Goal: Task Accomplishment & Management: Manage account settings

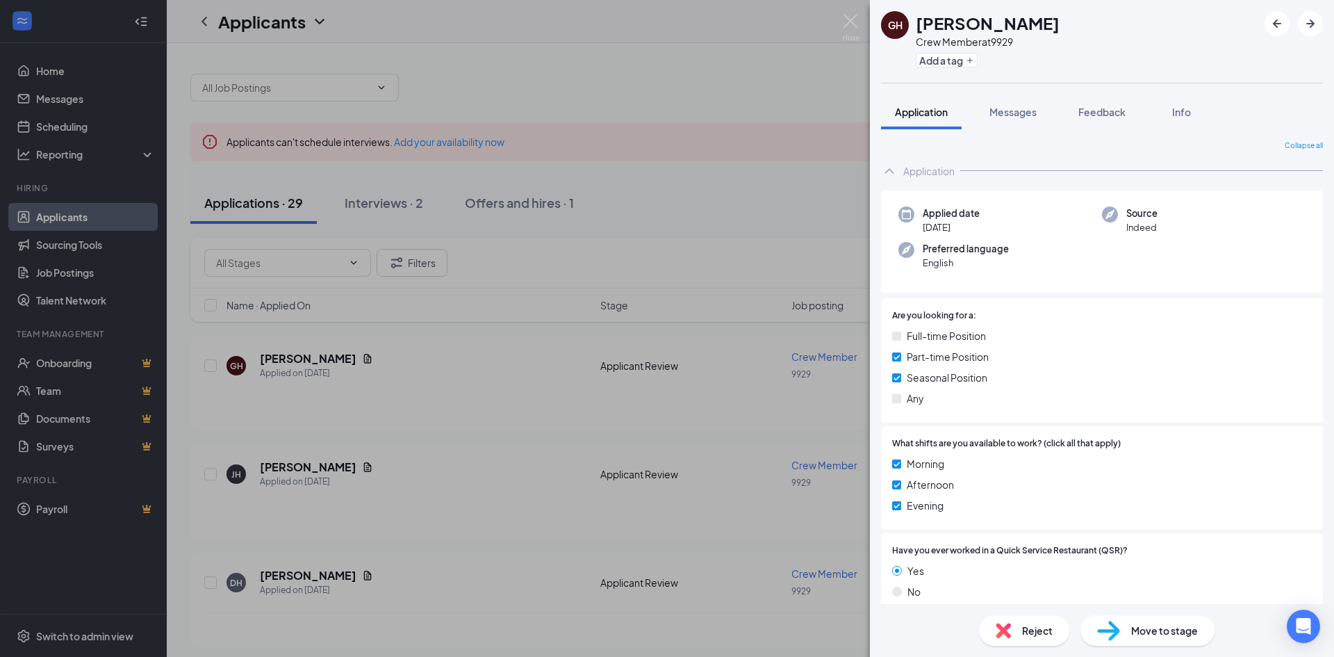
click at [525, 93] on div "GH Genesis [PERSON_NAME] Crew Member at 9929 Add a tag Application Messages Fee…" at bounding box center [667, 328] width 1334 height 657
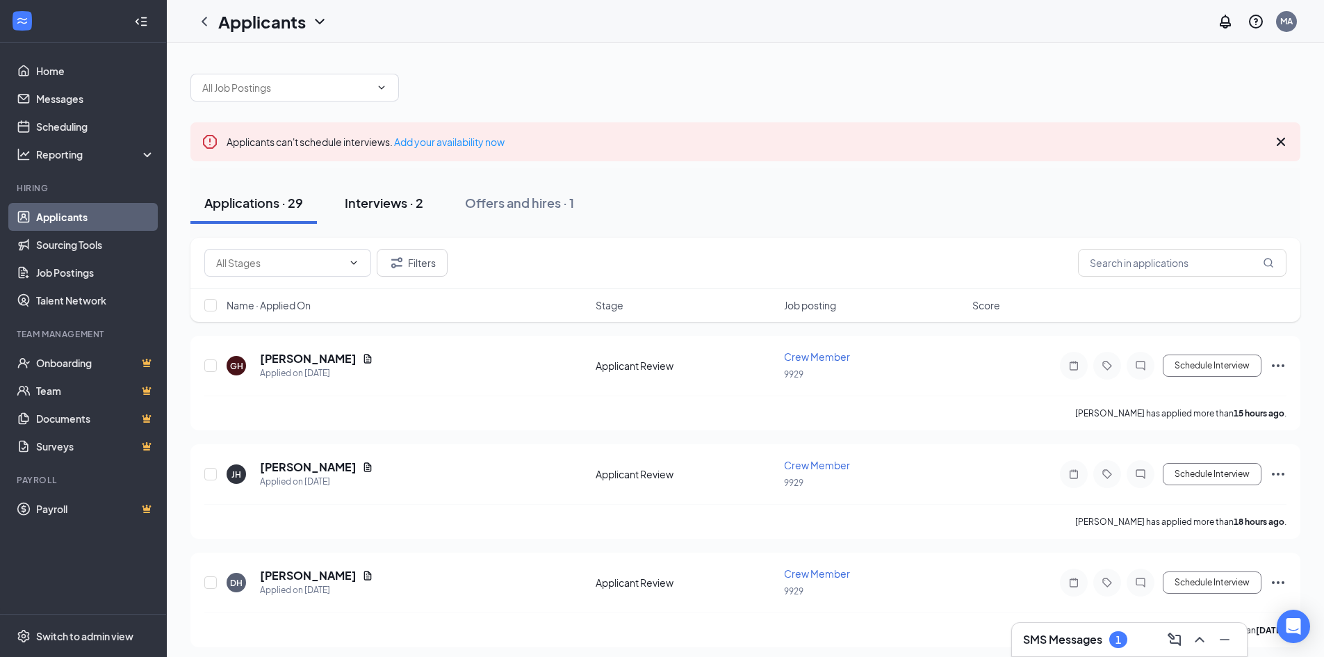
click at [361, 205] on div "Interviews · 2" at bounding box center [384, 202] width 79 height 17
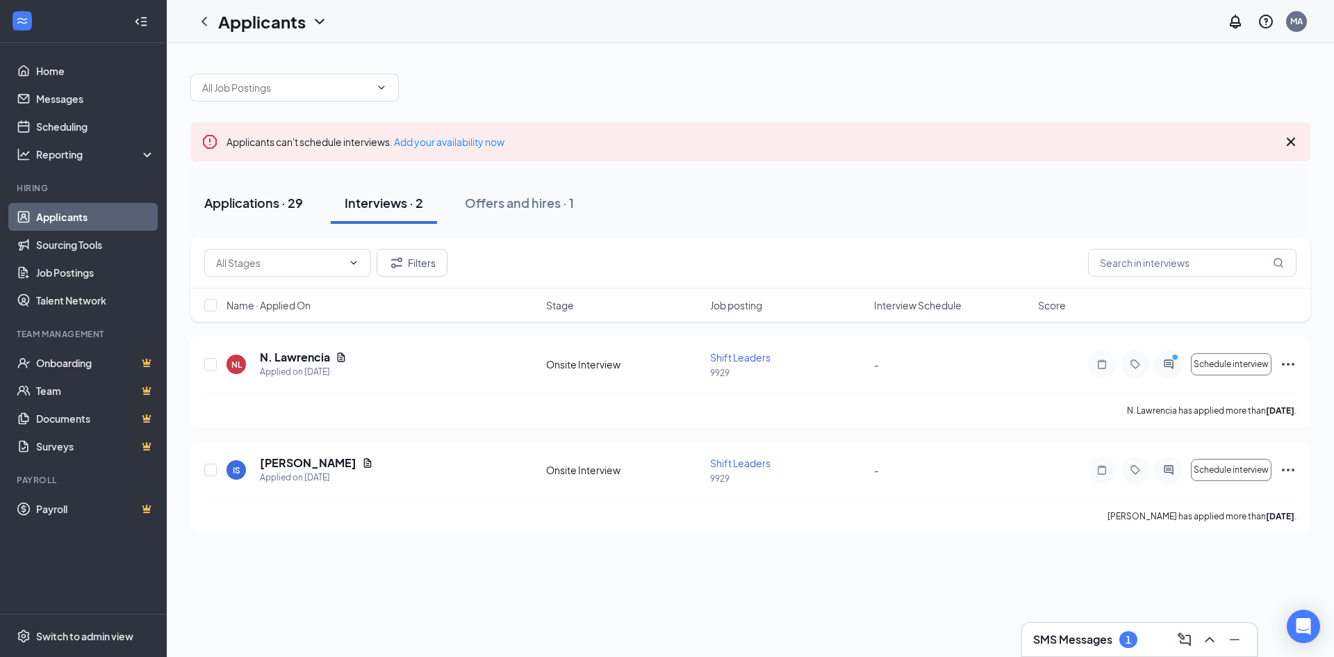
click at [257, 206] on div "Applications · 29" at bounding box center [253, 202] width 99 height 17
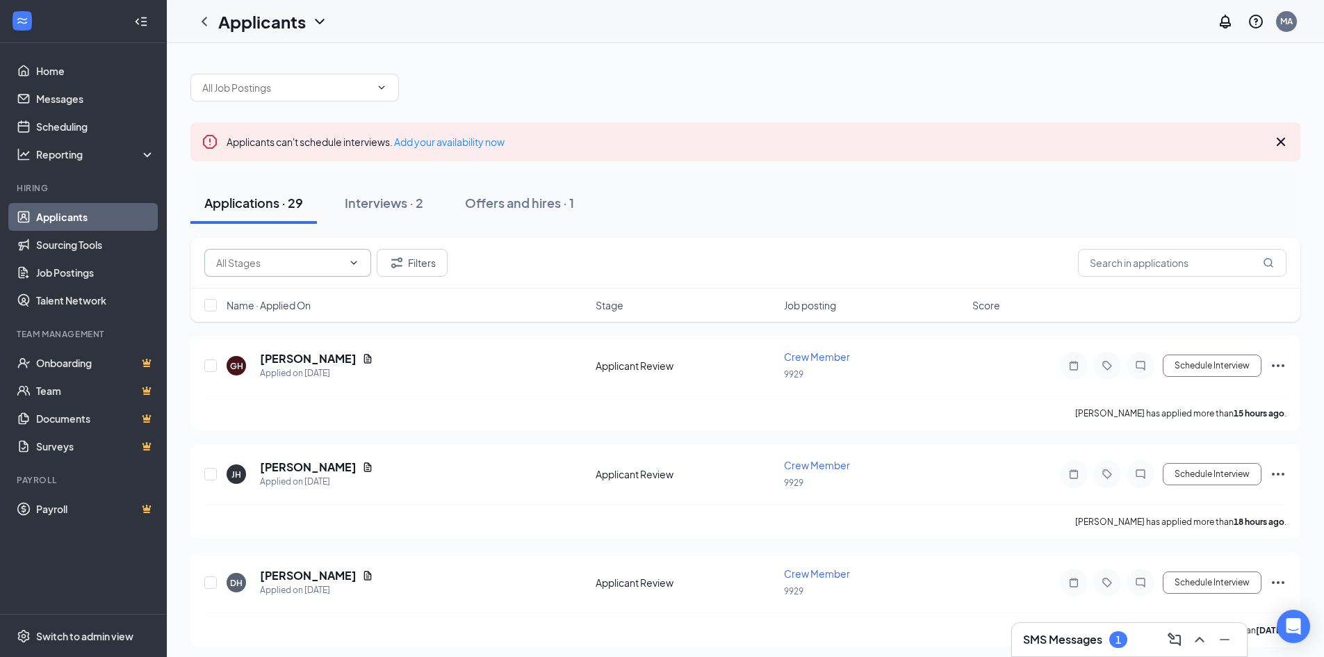
click at [346, 264] on span at bounding box center [352, 262] width 14 height 11
click at [356, 259] on icon "ChevronDown" at bounding box center [353, 262] width 11 height 11
click at [408, 265] on button "Filters" at bounding box center [412, 263] width 71 height 28
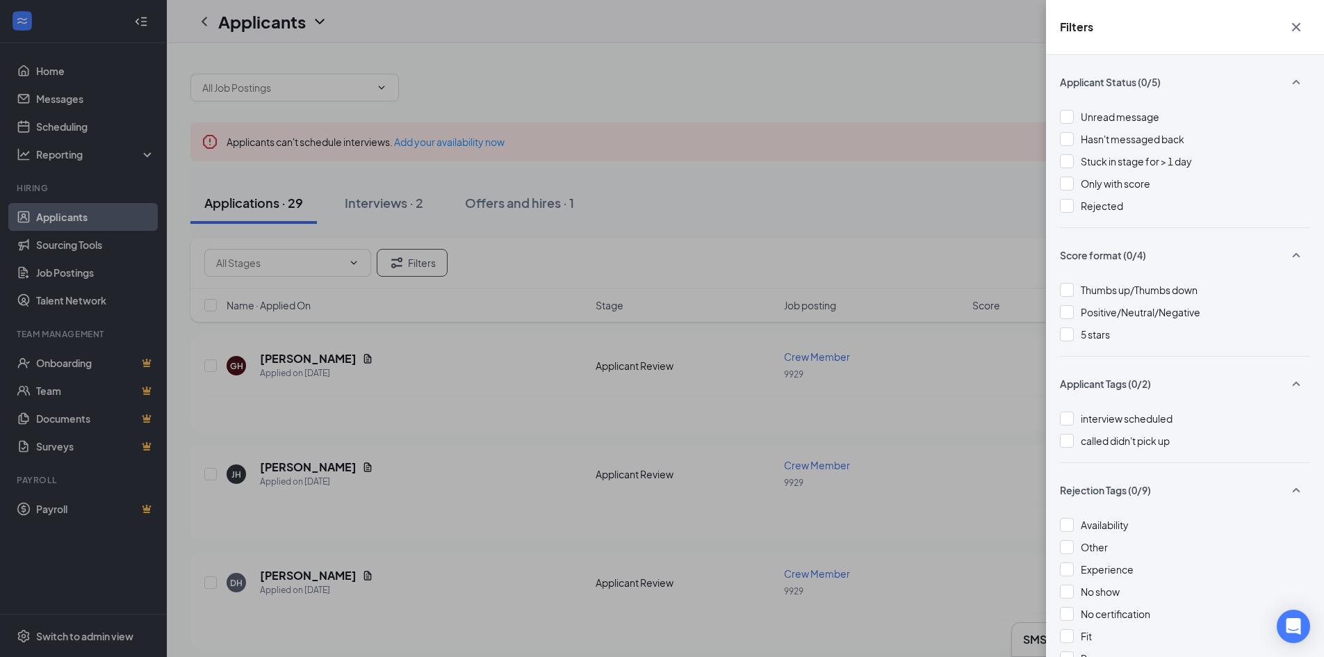
click at [737, 115] on div "Filters Applicant Status (0/5) Unread message Hasn't messaged back Stuck in sta…" at bounding box center [662, 328] width 1324 height 657
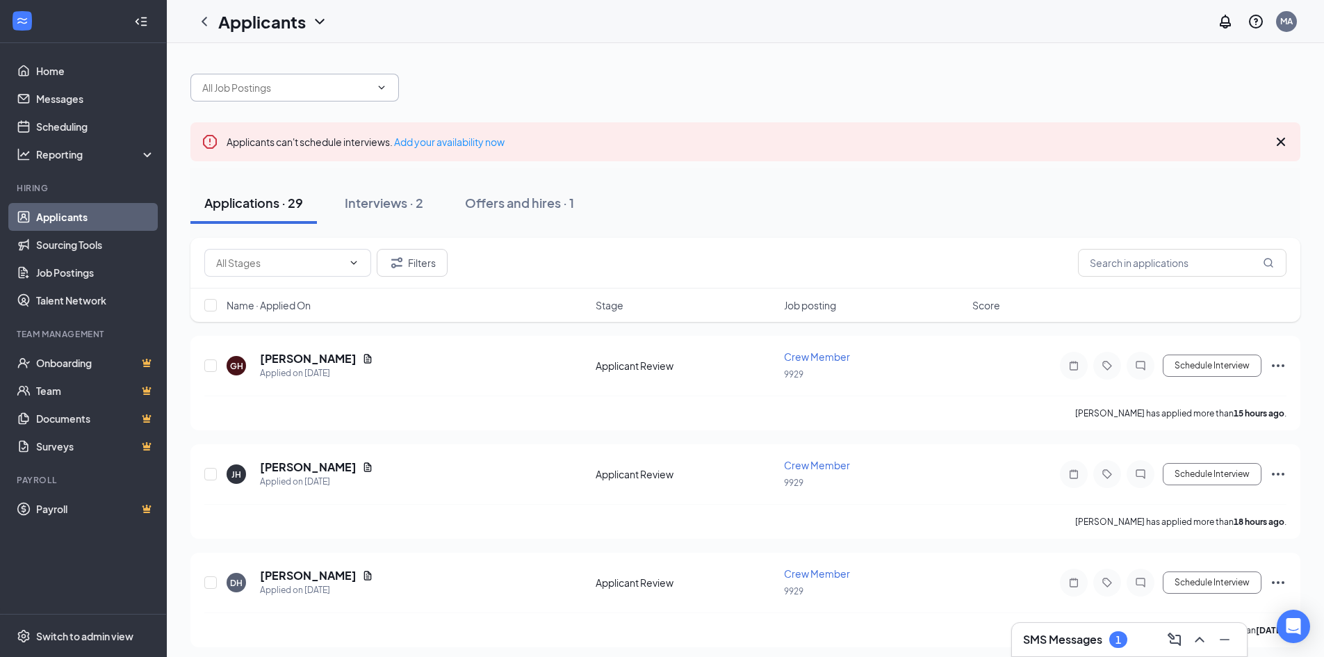
click at [372, 85] on span at bounding box center [294, 88] width 208 height 28
click at [382, 86] on icon "ChevronDown" at bounding box center [381, 87] width 11 height 11
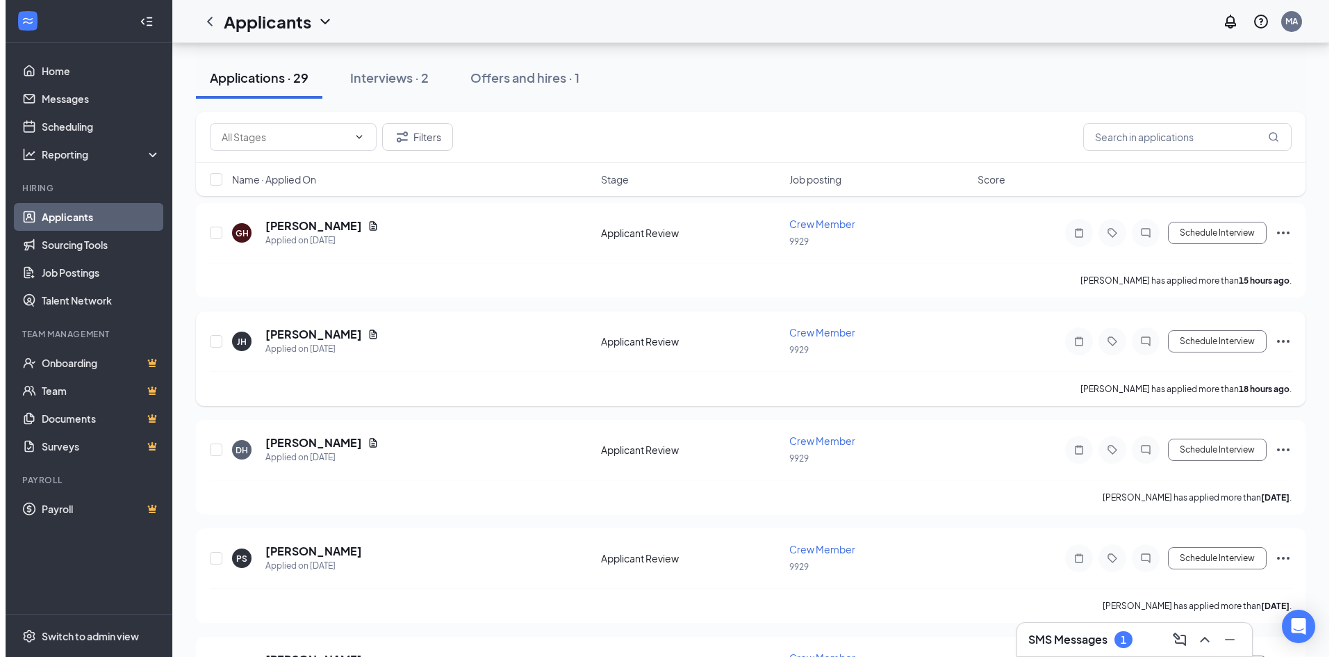
scroll to position [139, 0]
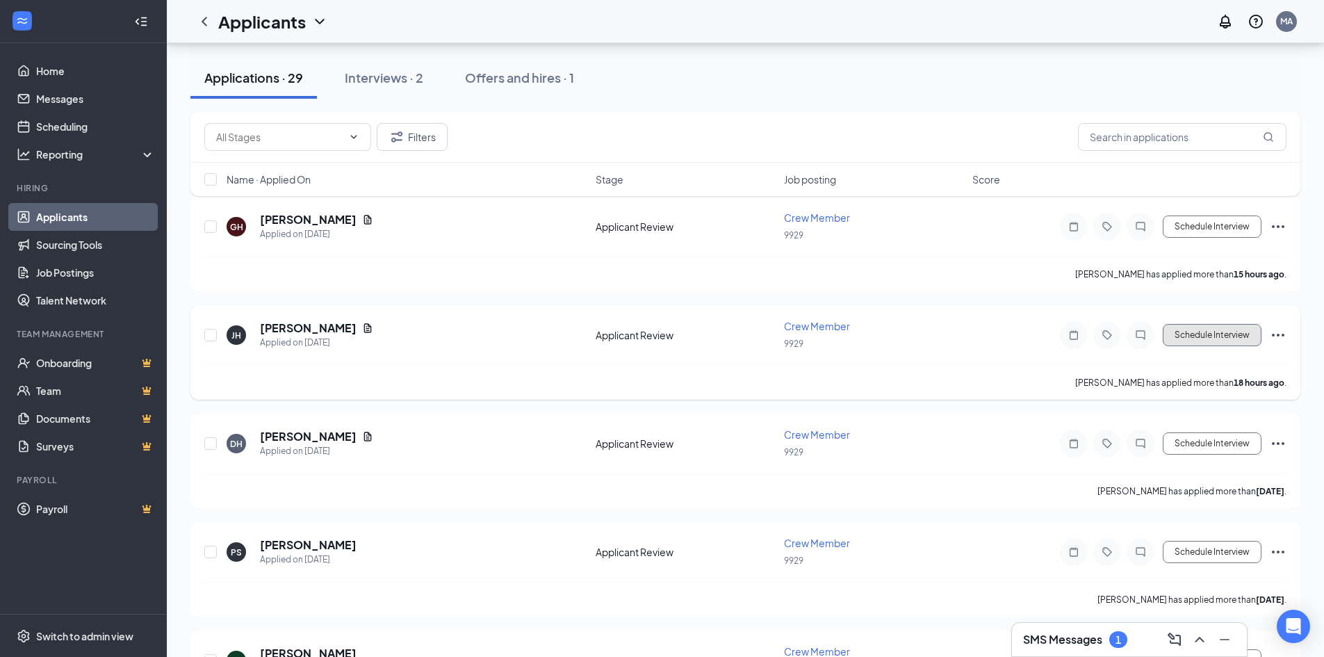
click at [1226, 338] on button "Schedule Interview" at bounding box center [1211, 335] width 99 height 22
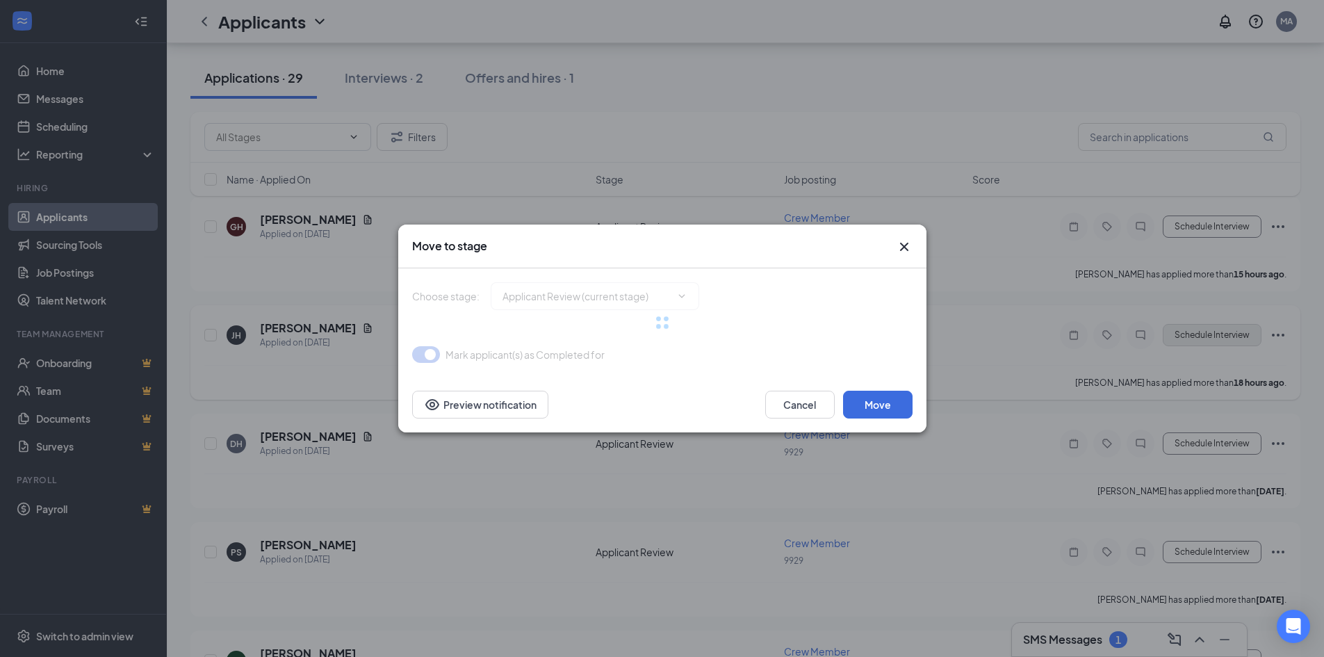
type input "Onsite Interview (next stage)"
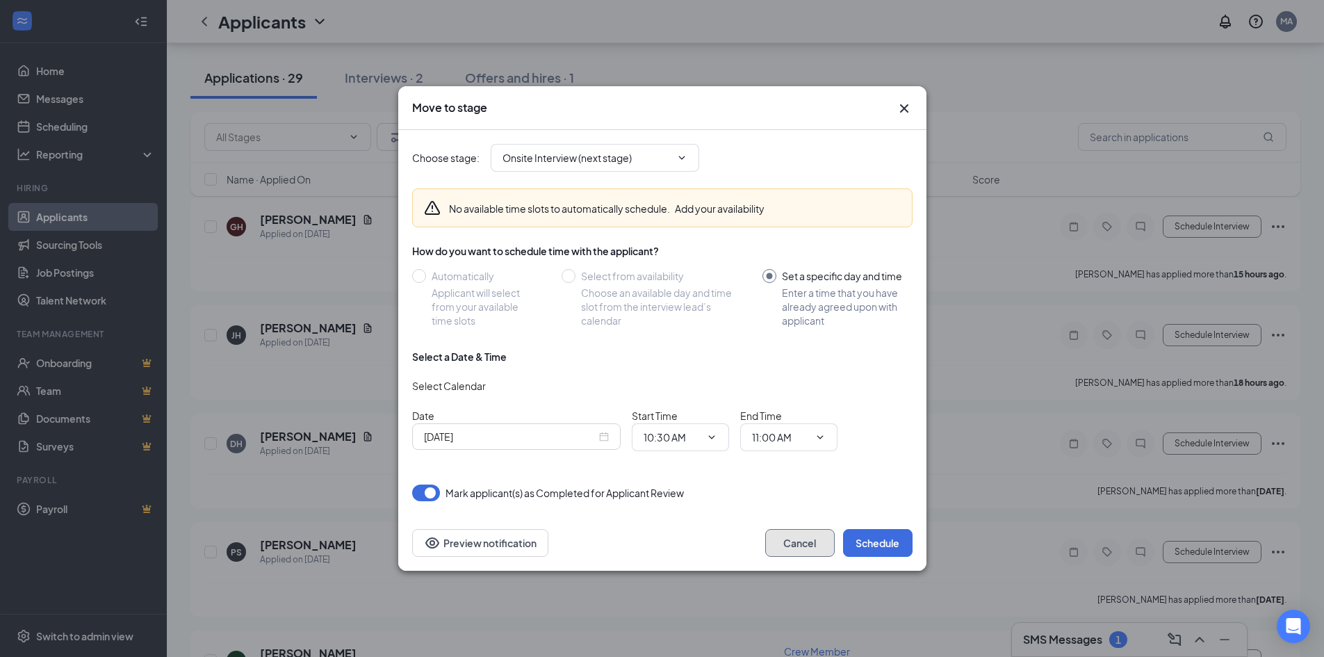
click at [802, 549] on button "Cancel" at bounding box center [799, 543] width 69 height 28
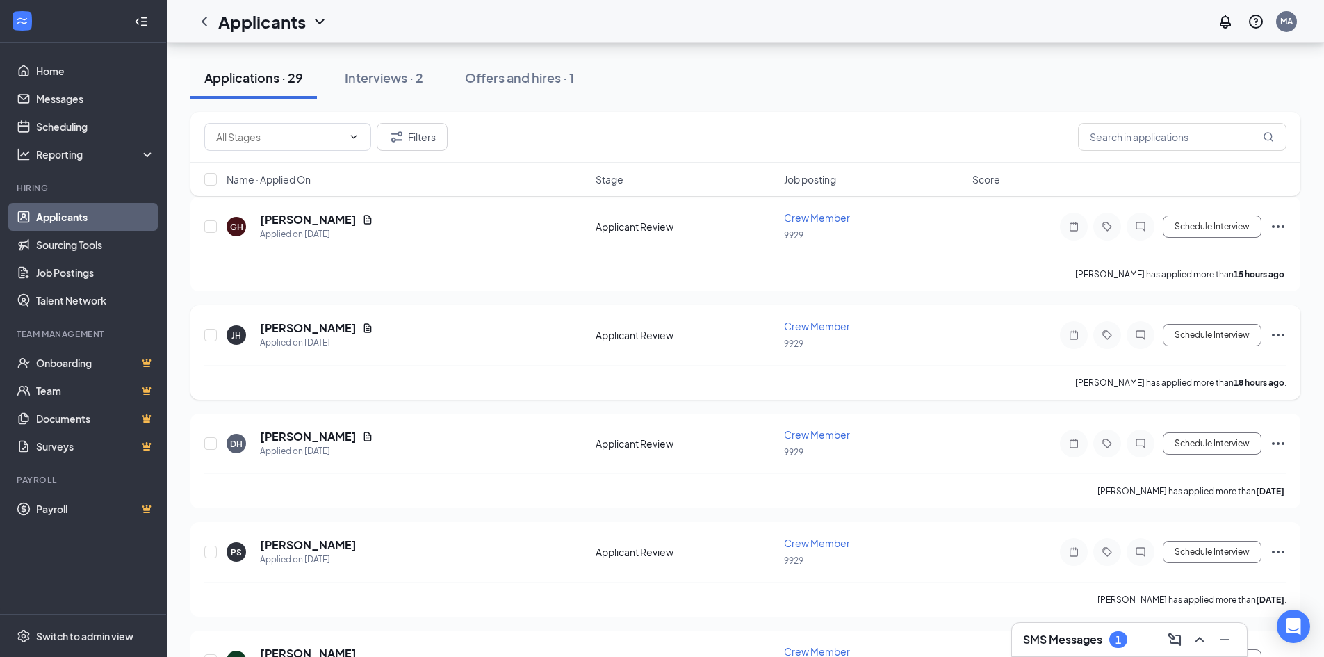
click at [1276, 331] on icon "Ellipses" at bounding box center [1277, 335] width 17 height 17
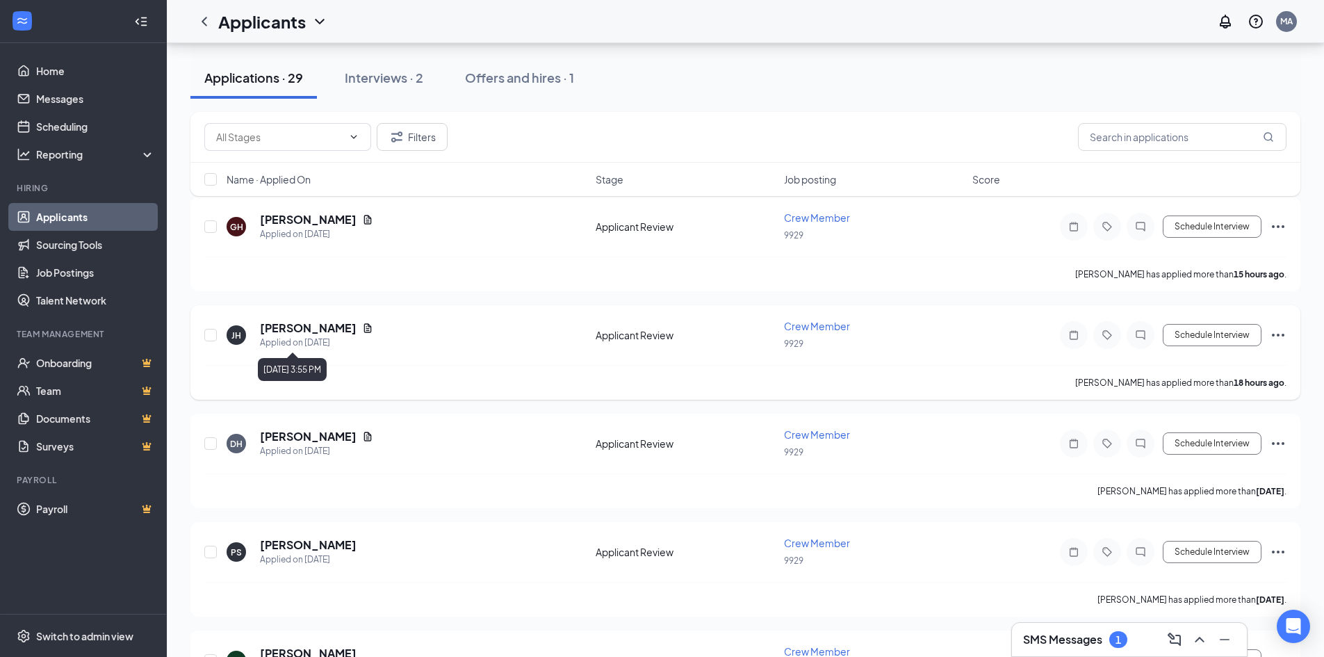
click at [294, 337] on div "Applied on [DATE]" at bounding box center [316, 343] width 113 height 14
click at [313, 335] on h5 "[PERSON_NAME]" at bounding box center [308, 327] width 97 height 15
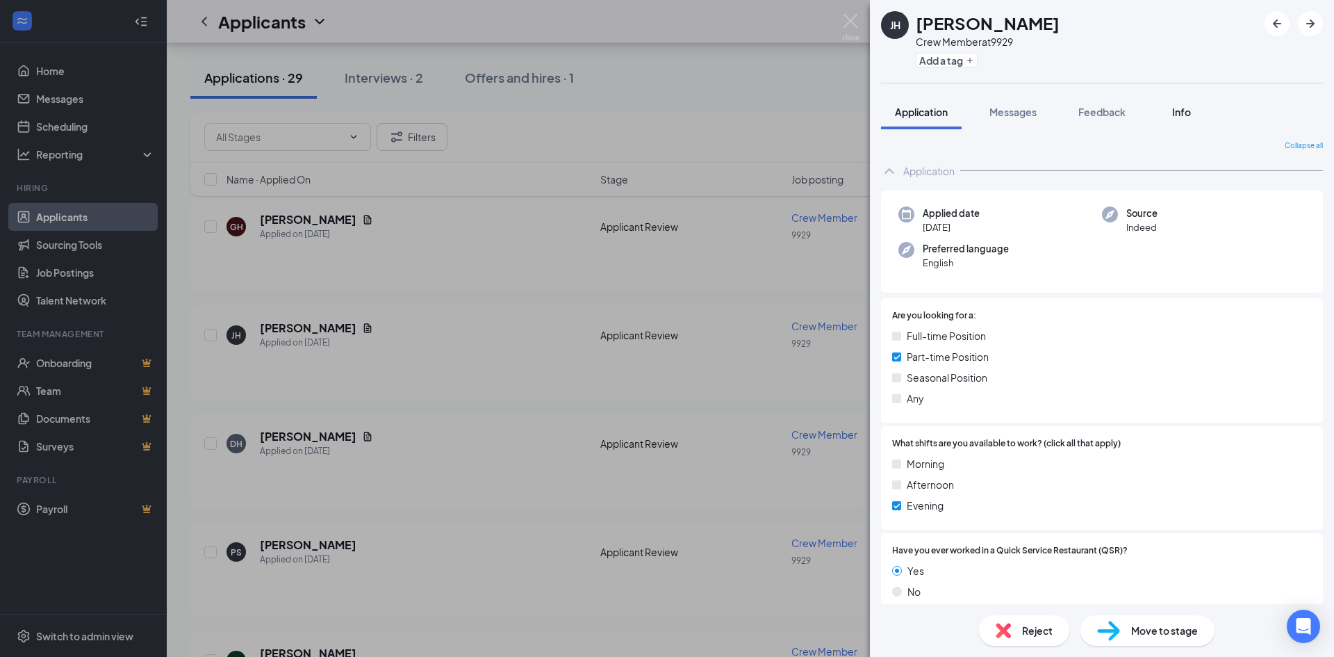
click at [1185, 114] on span "Info" at bounding box center [1181, 112] width 19 height 13
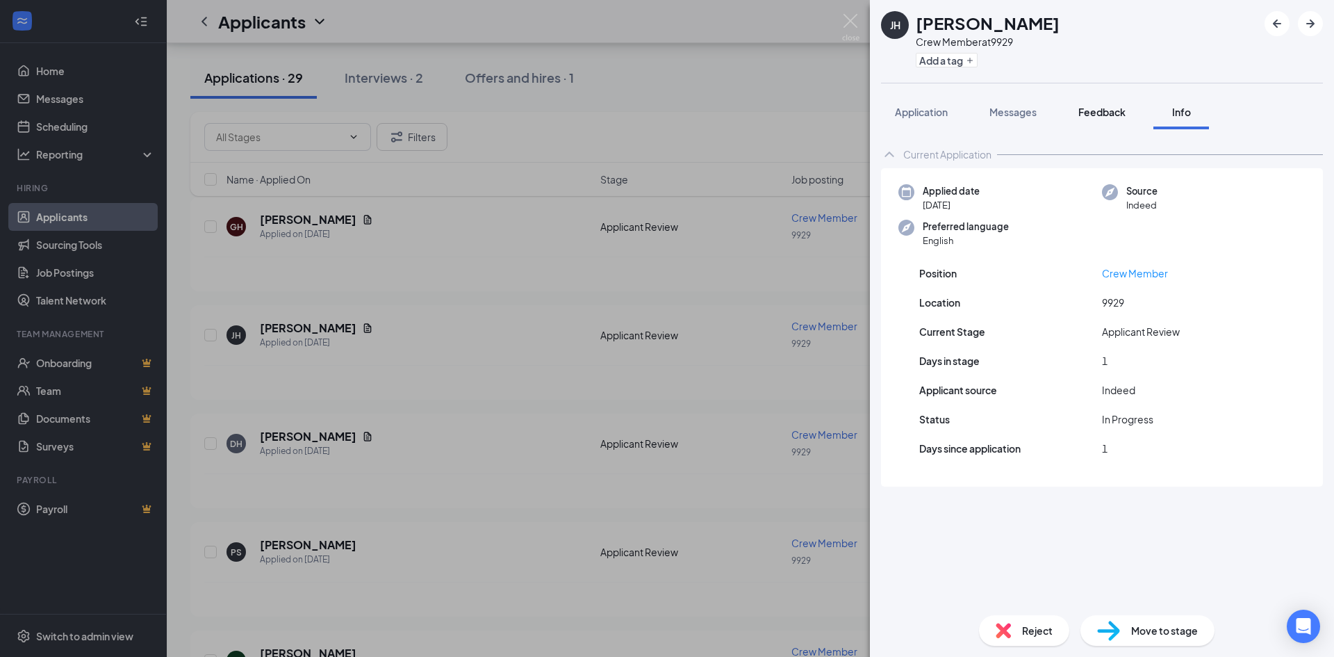
click at [1094, 114] on span "Feedback" at bounding box center [1101, 112] width 47 height 13
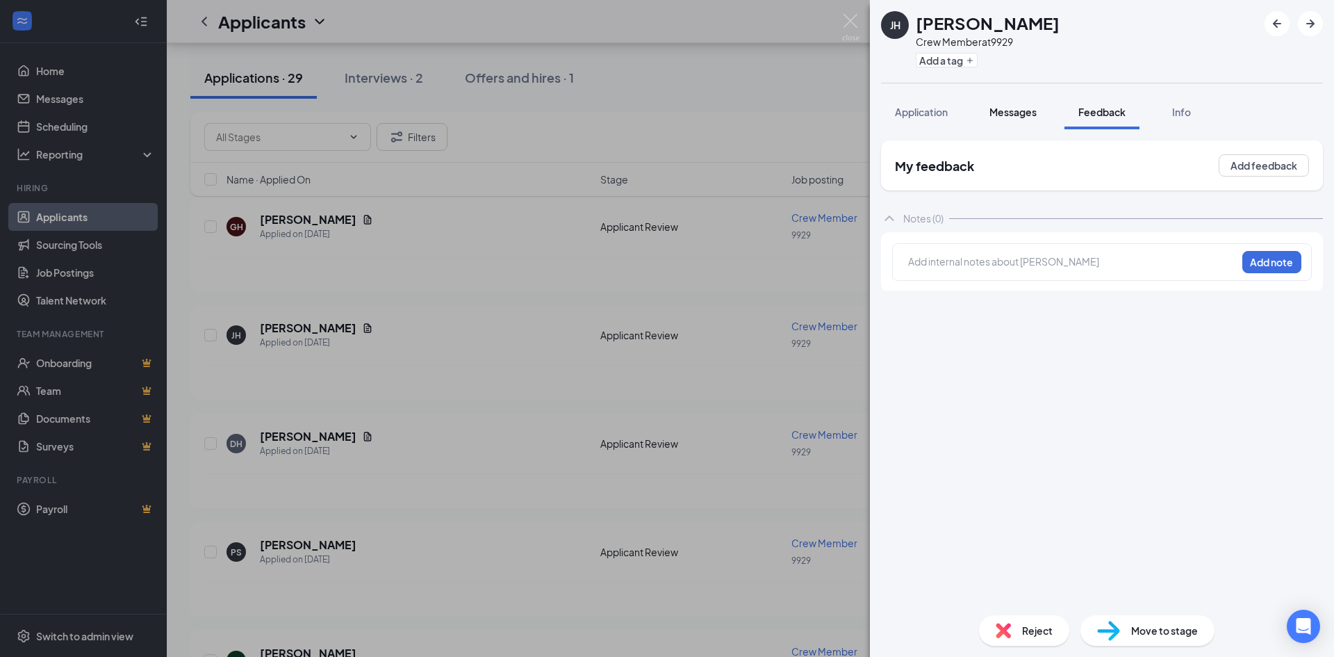
click at [1026, 116] on span "Messages" at bounding box center [1012, 112] width 47 height 13
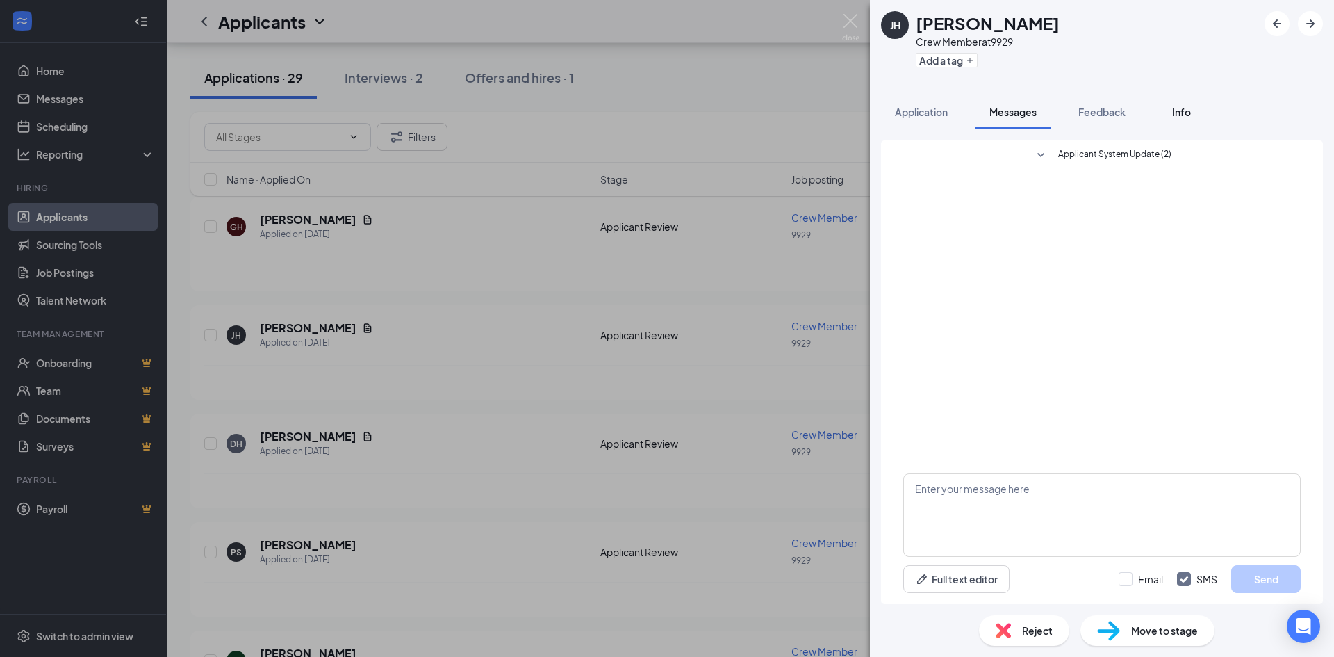
click at [1173, 108] on div "Info" at bounding box center [1181, 112] width 28 height 14
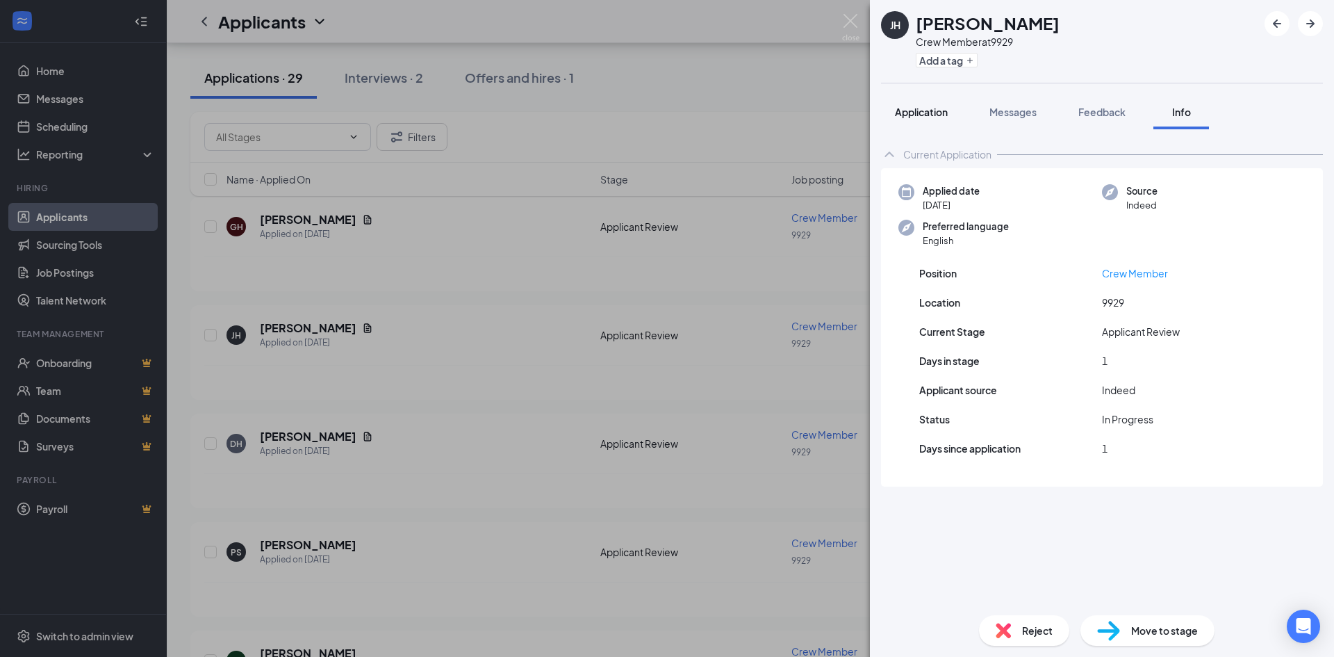
click at [925, 111] on span "Application" at bounding box center [921, 112] width 53 height 13
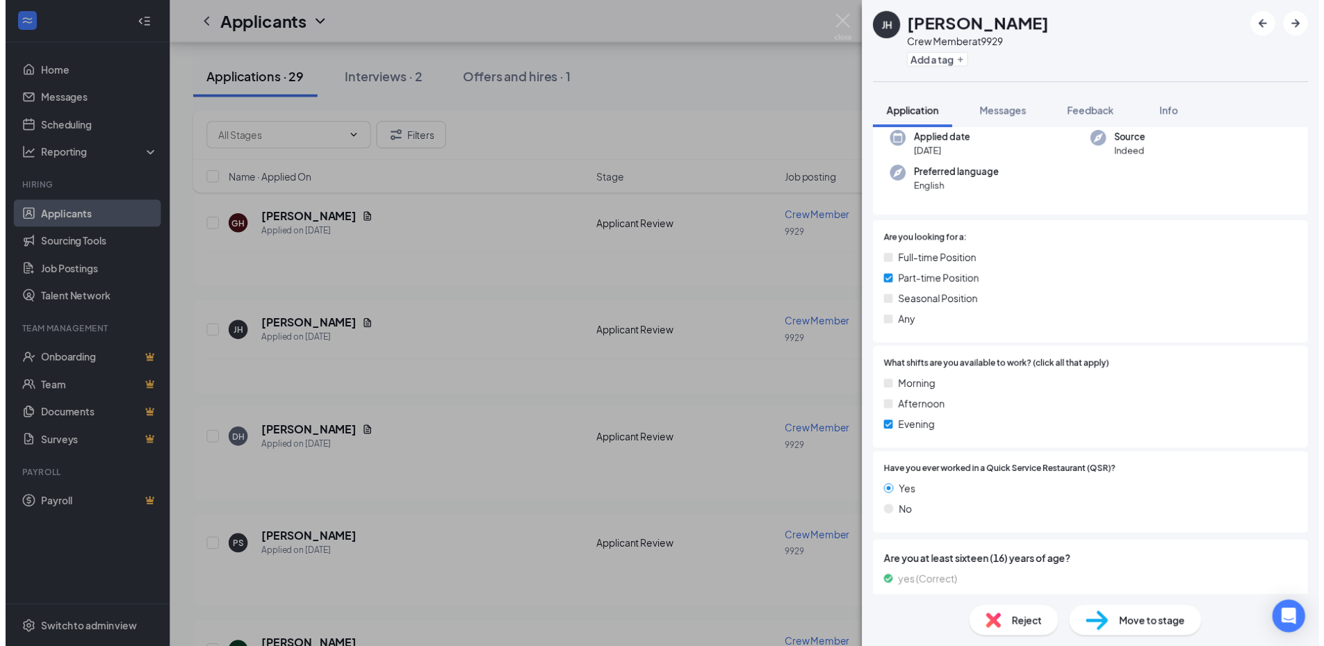
scroll to position [199, 0]
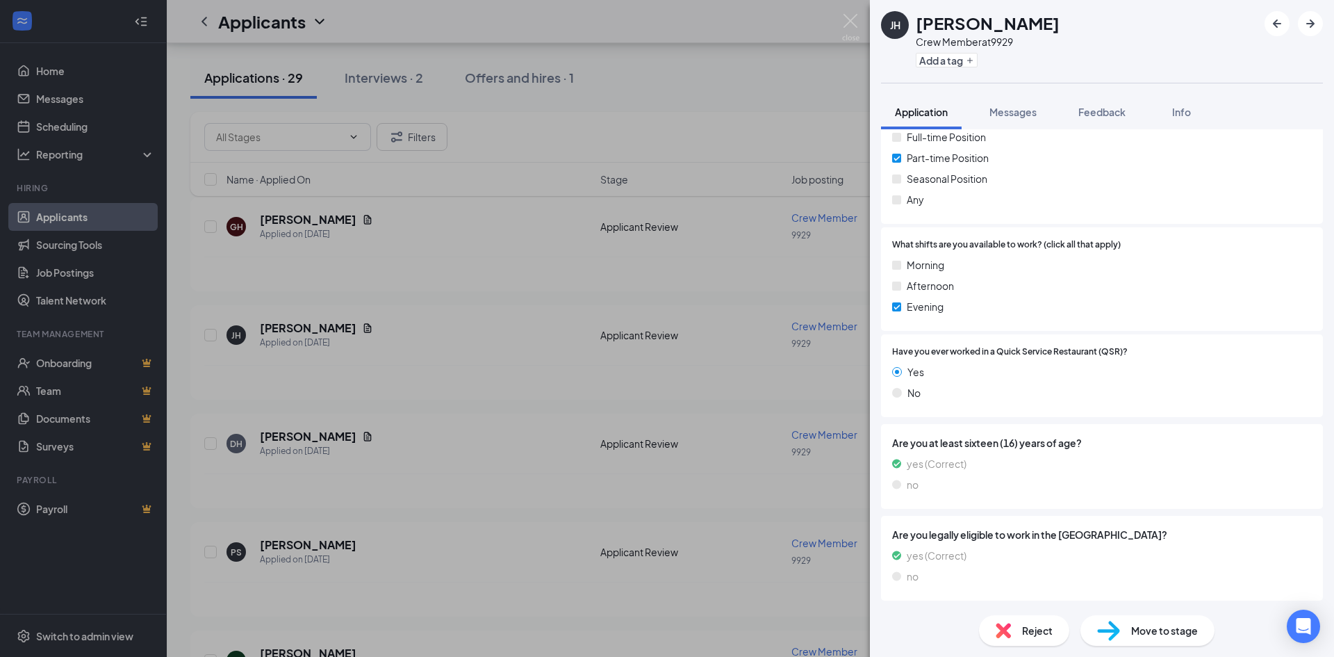
click at [825, 66] on div "[PERSON_NAME] Crew Member at 9929 Add a tag Application Messages Feedback Info …" at bounding box center [667, 328] width 1334 height 657
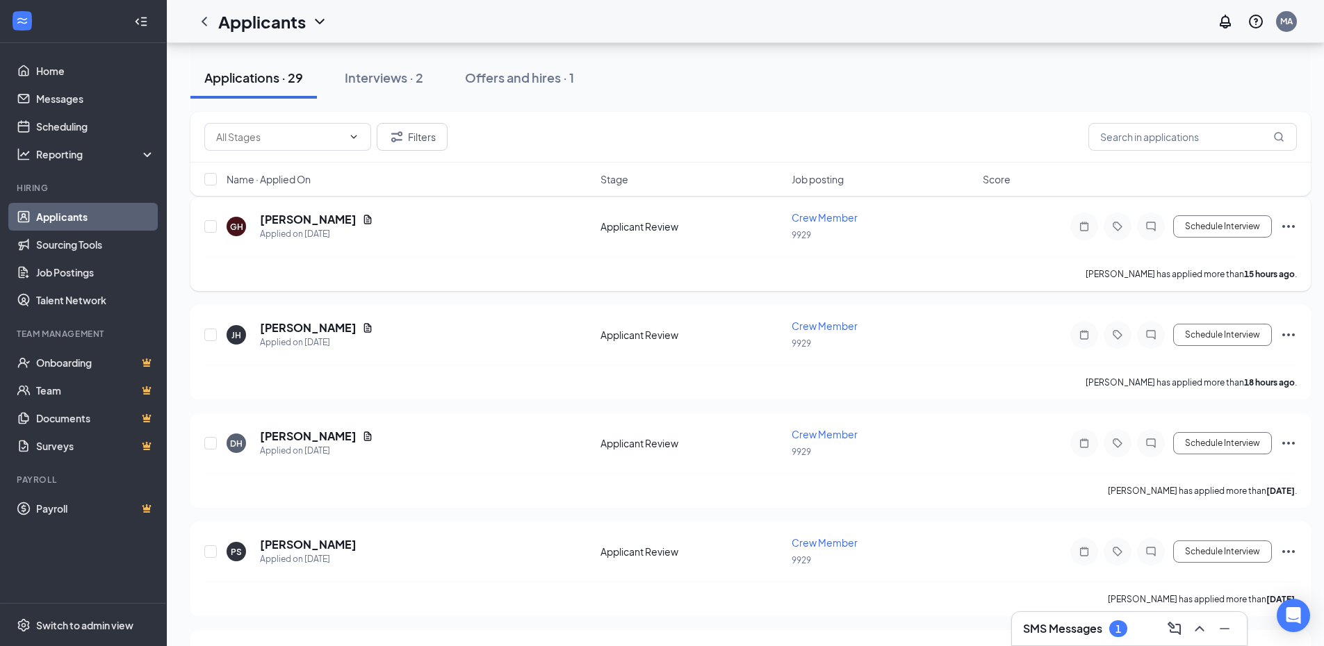
click at [834, 215] on span "Crew Member" at bounding box center [824, 217] width 66 height 13
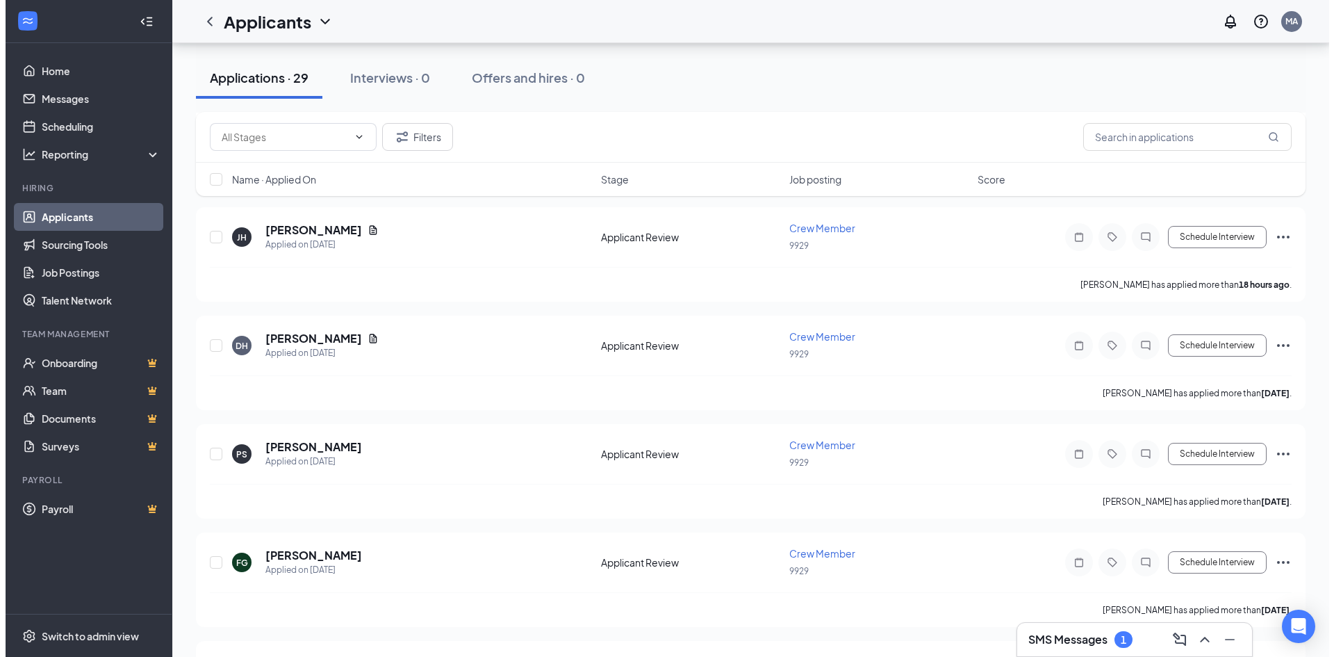
scroll to position [278, 0]
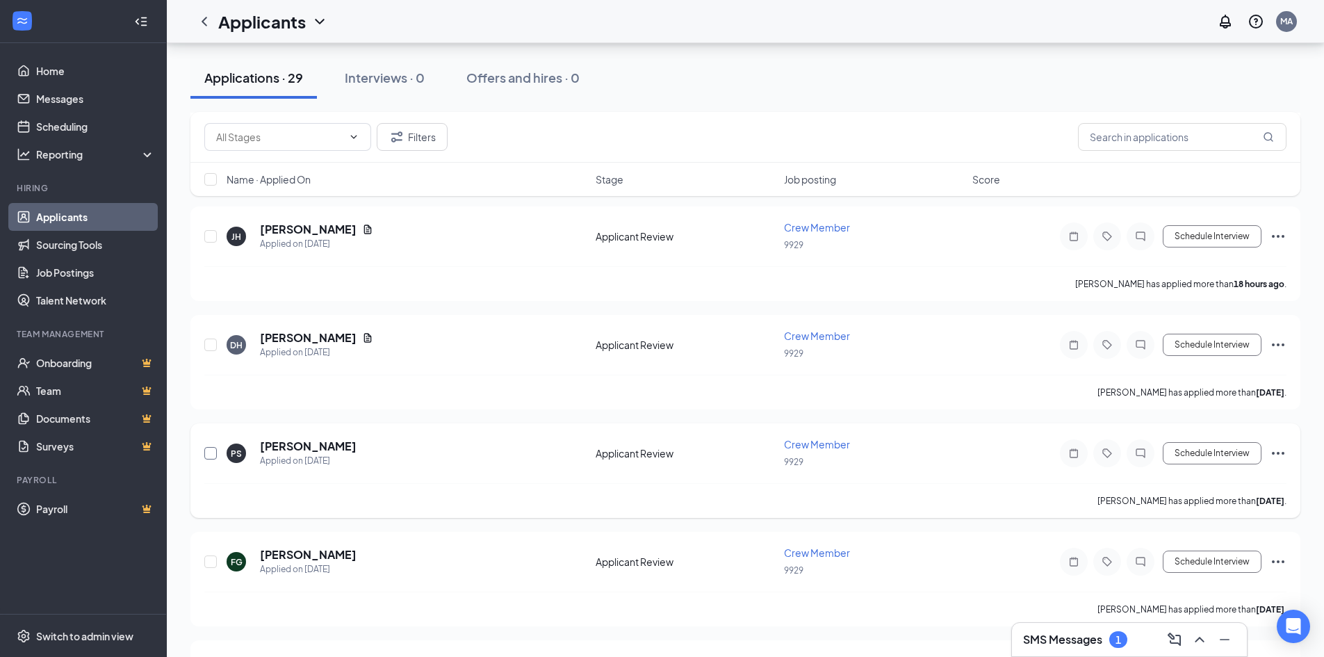
click at [211, 447] on input "checkbox" at bounding box center [210, 453] width 13 height 13
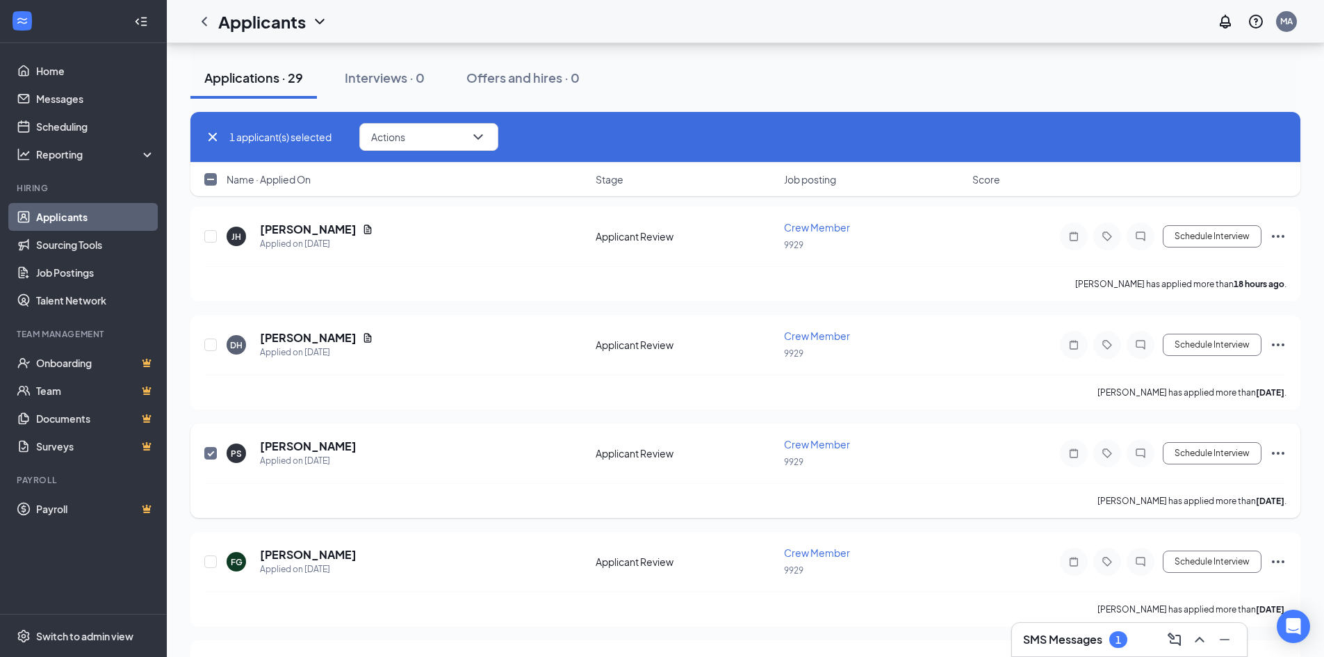
click at [212, 447] on input "checkbox" at bounding box center [210, 453] width 13 height 13
checkbox input "false"
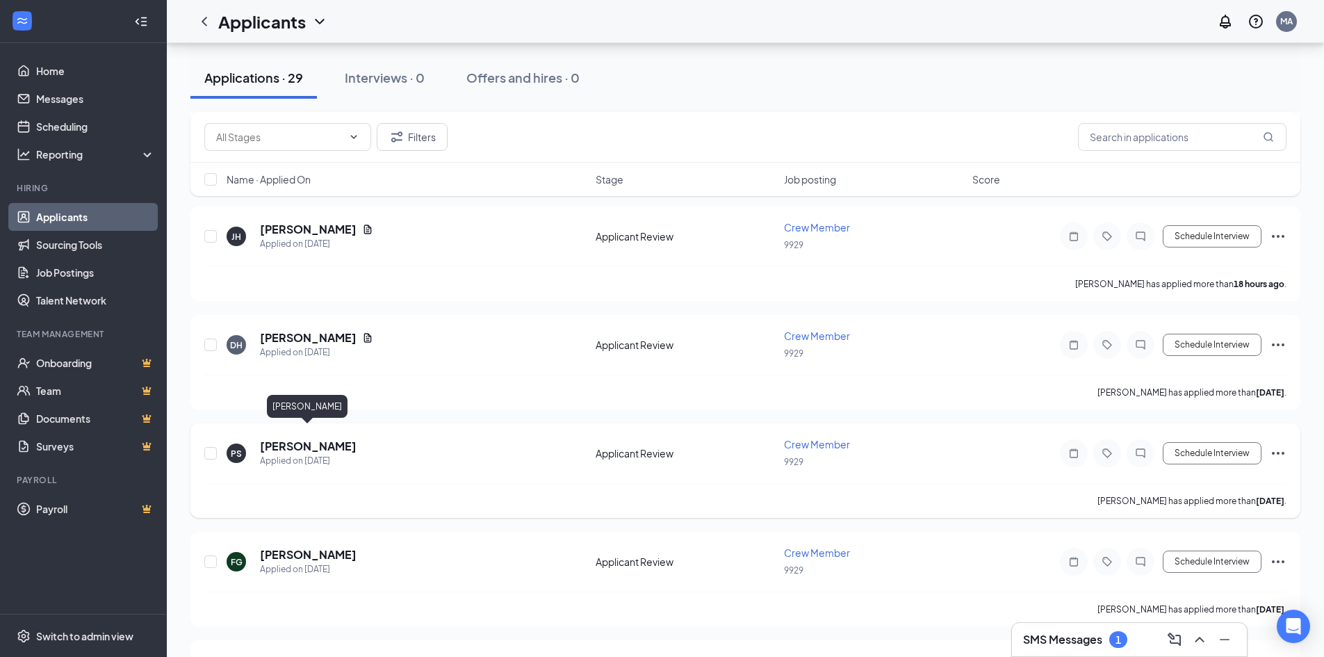
click at [315, 438] on h5 "[PERSON_NAME]" at bounding box center [308, 445] width 97 height 15
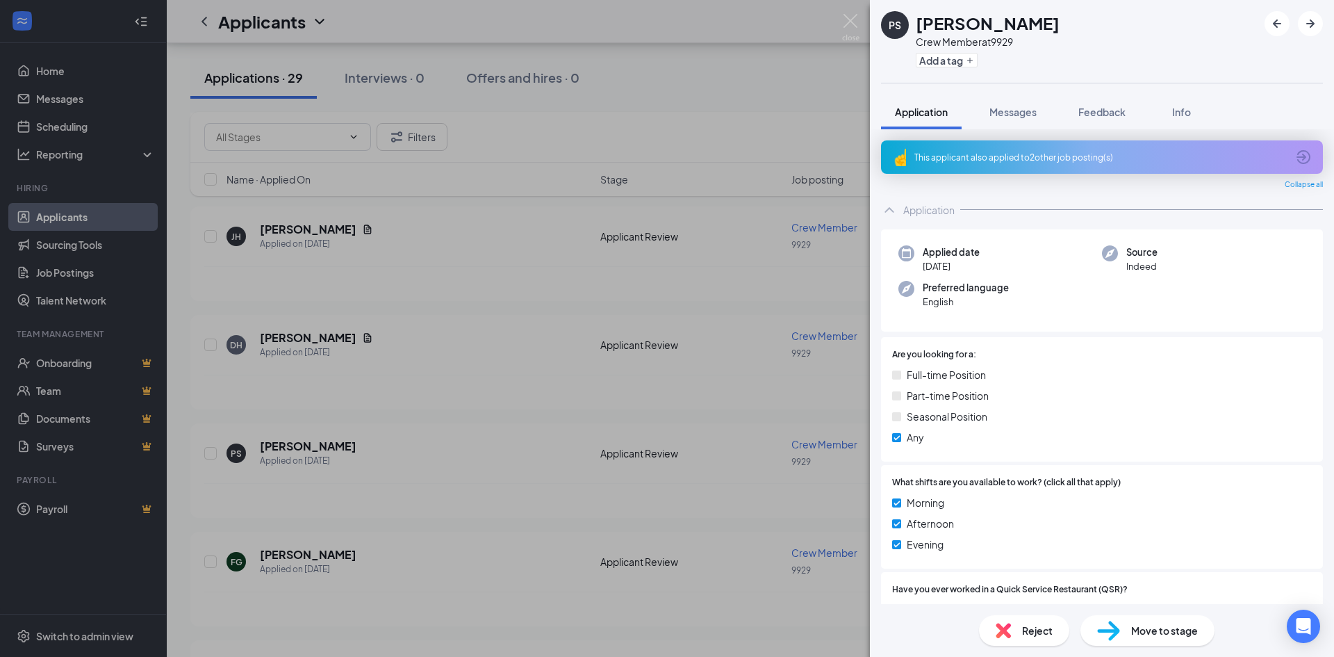
click at [1163, 149] on div "This applicant also applied to 2 other job posting(s)" at bounding box center [1102, 156] width 442 height 33
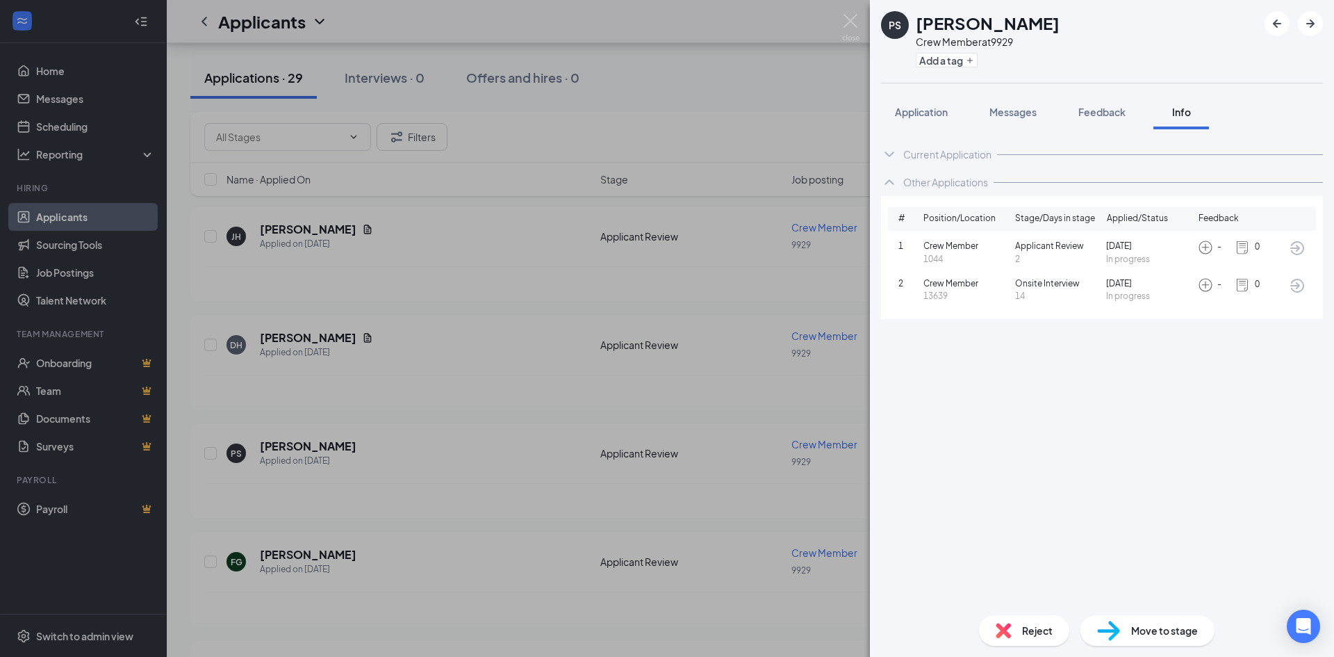
click at [445, 258] on div "PS [PERSON_NAME] Crew Member at 9929 Add a tag Application Messages Feedback In…" at bounding box center [667, 328] width 1334 height 657
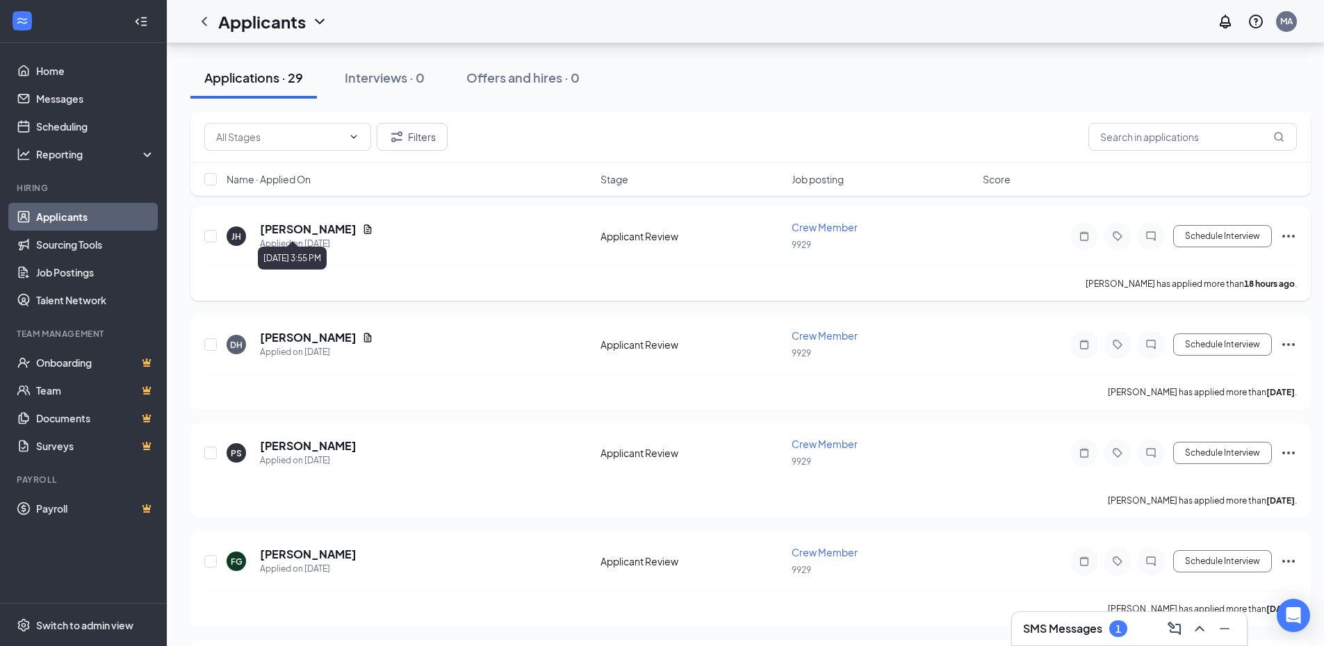
click at [301, 237] on div "Applied on [DATE]" at bounding box center [316, 244] width 113 height 14
click at [306, 222] on h5 "[PERSON_NAME]" at bounding box center [308, 229] width 97 height 15
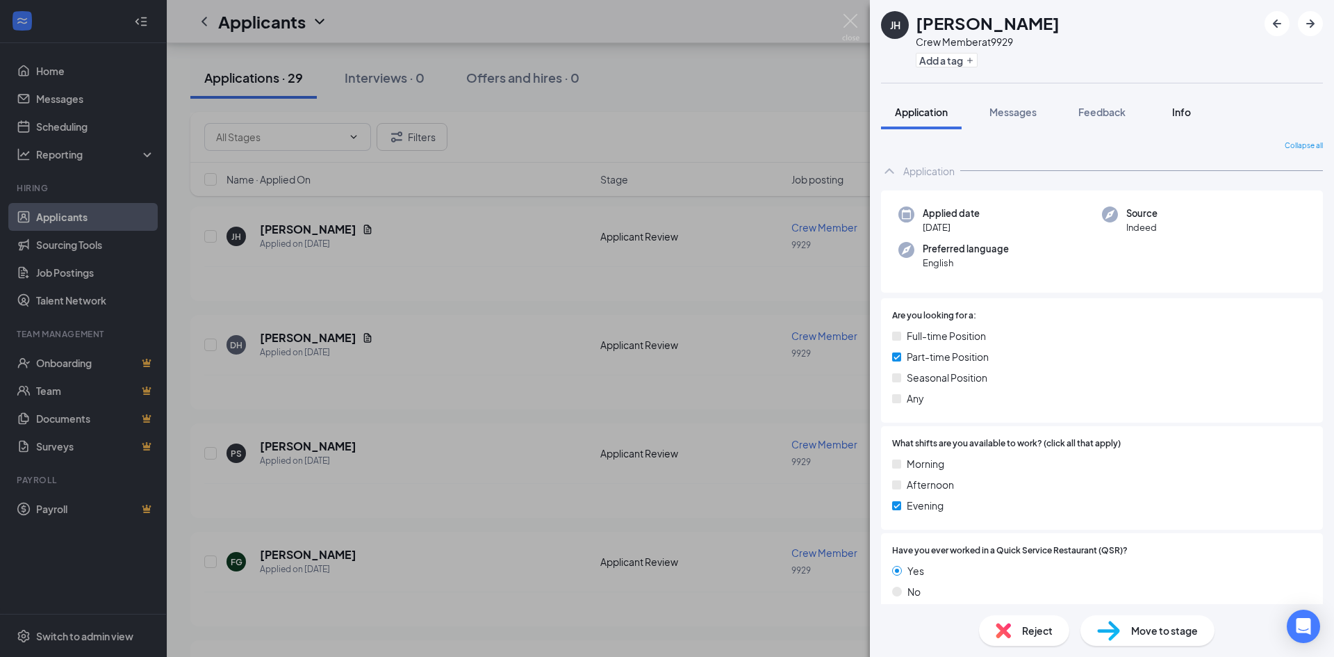
click at [1186, 113] on span "Info" at bounding box center [1181, 112] width 19 height 13
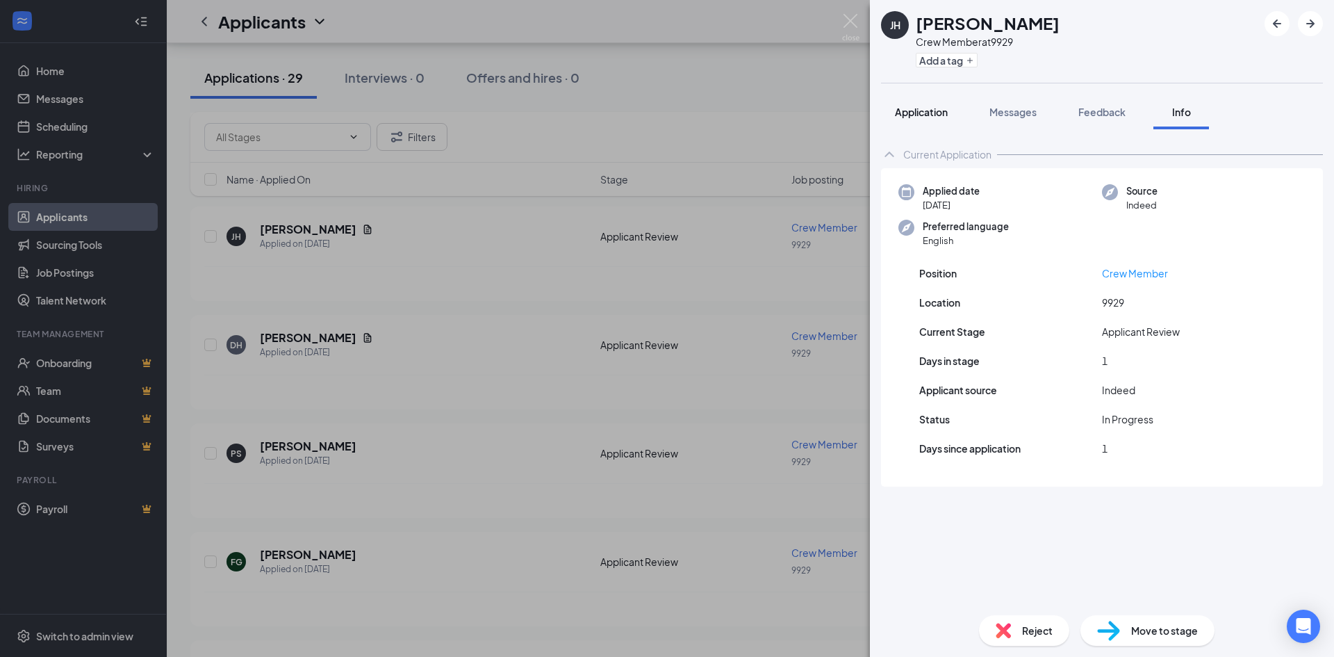
click at [912, 113] on span "Application" at bounding box center [921, 112] width 53 height 13
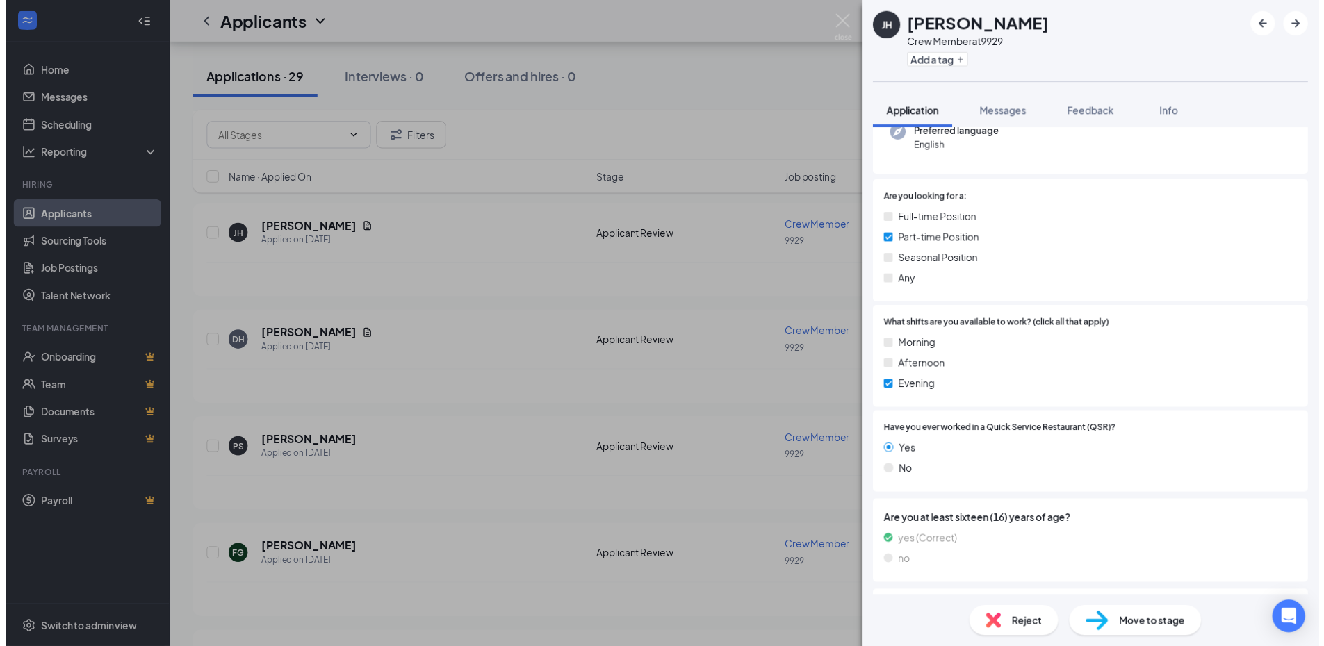
scroll to position [139, 0]
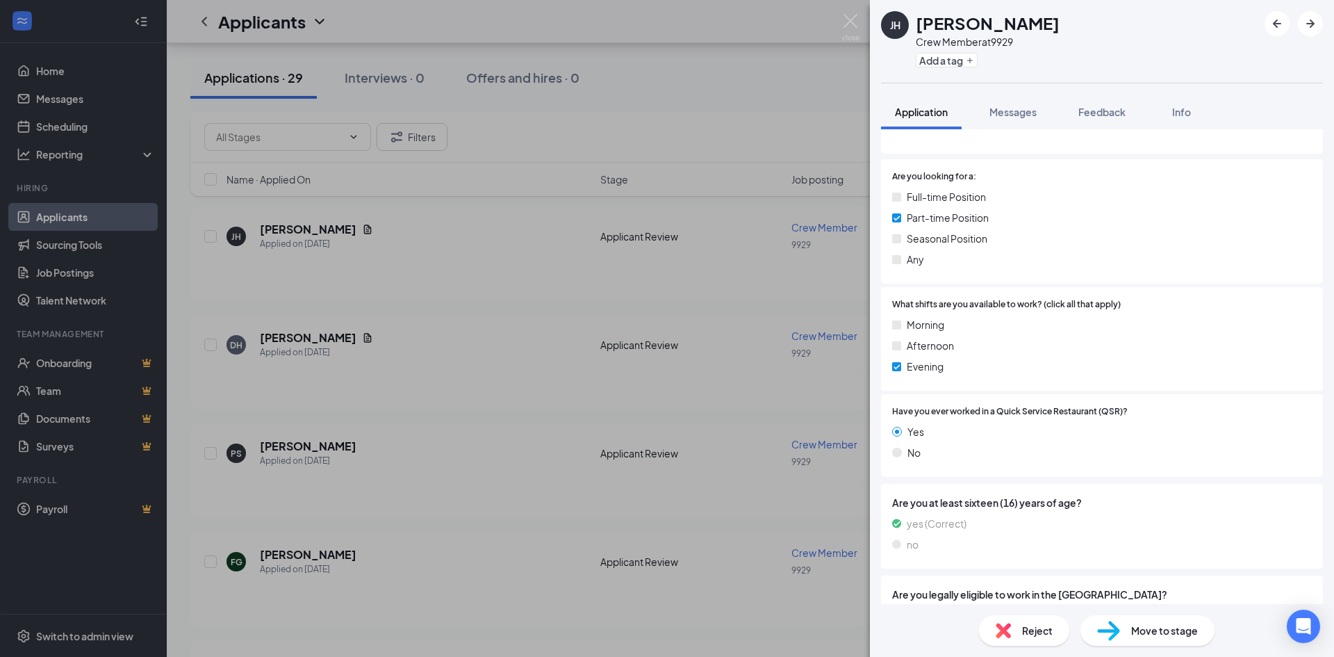
click at [436, 298] on div "[PERSON_NAME] Crew Member at 9929 Add a tag Application Messages Feedback Info …" at bounding box center [667, 328] width 1334 height 657
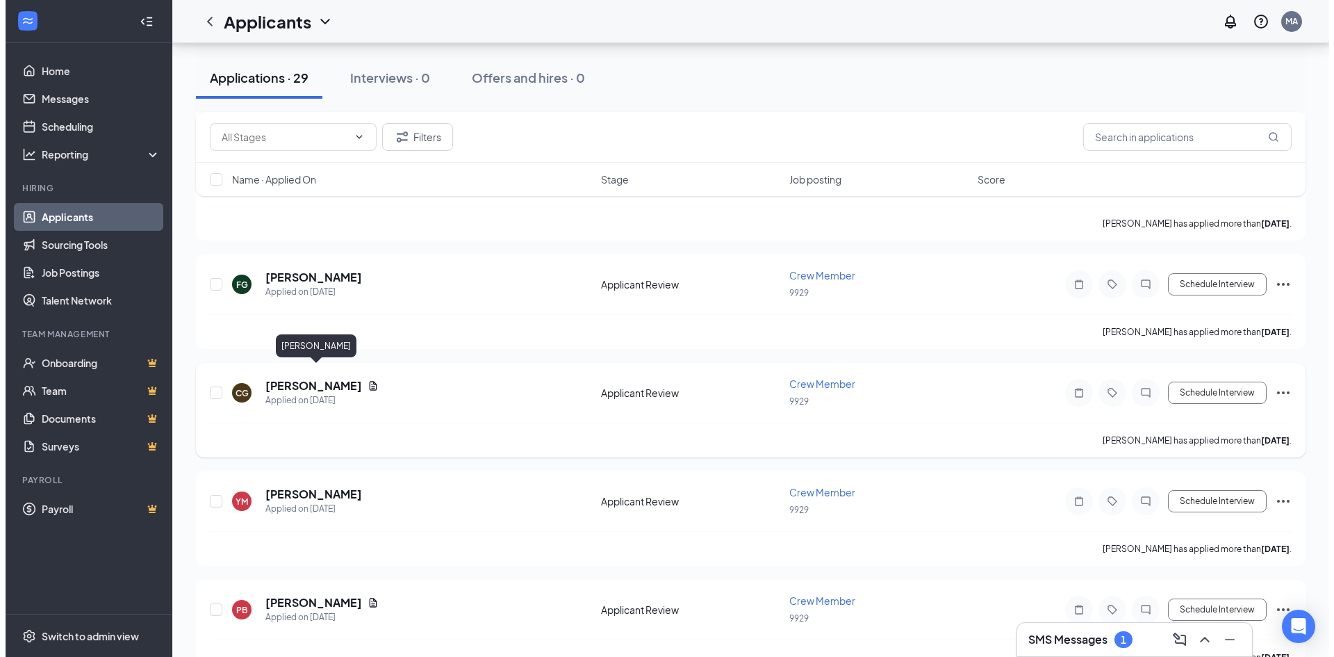
scroll to position [556, 0]
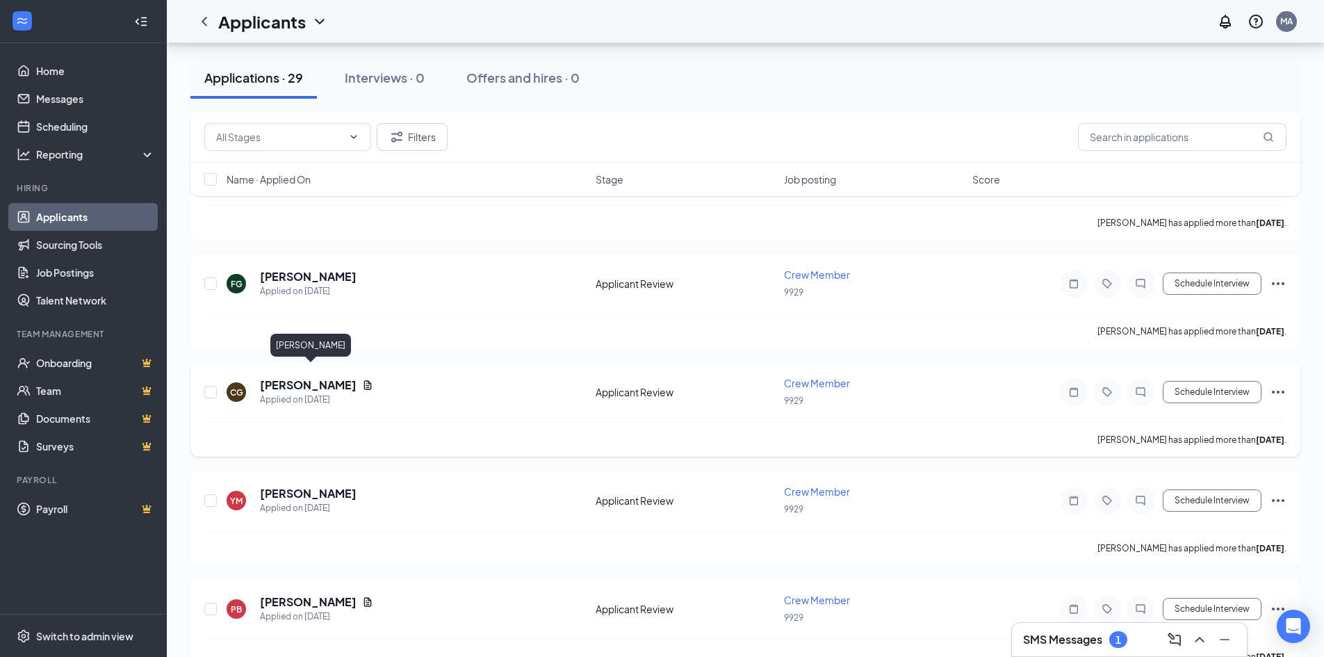
click at [336, 377] on h5 "[PERSON_NAME]" at bounding box center [308, 384] width 97 height 15
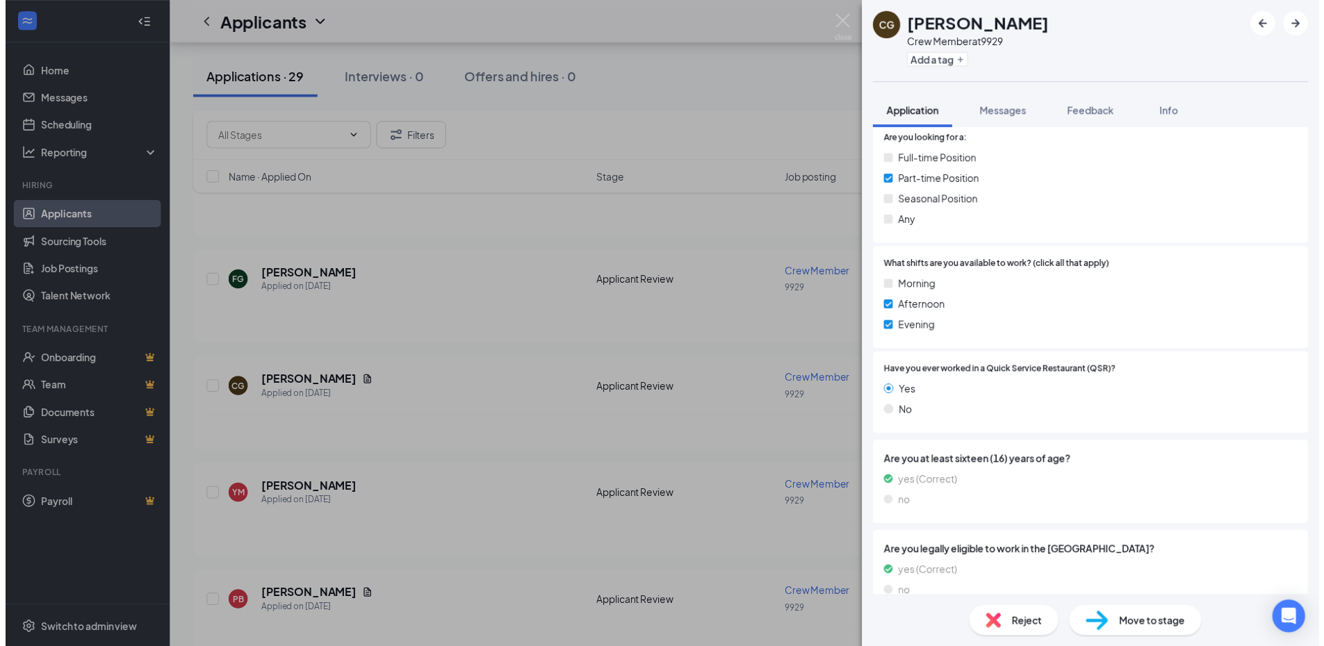
scroll to position [199, 0]
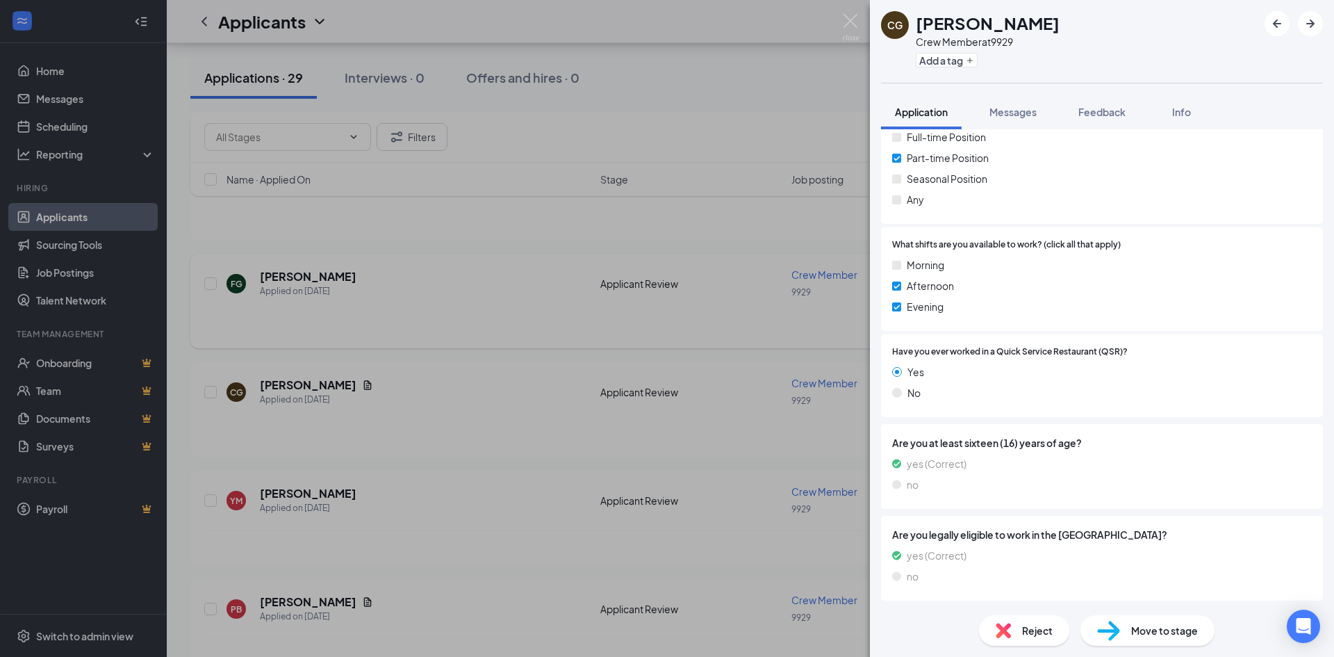
drag, startPoint x: 431, startPoint y: 238, endPoint x: 436, endPoint y: 295, distance: 57.9
click at [432, 238] on div "CG [PERSON_NAME] Crew Member at 9929 Add a tag Application Messages Feedback In…" at bounding box center [667, 328] width 1334 height 657
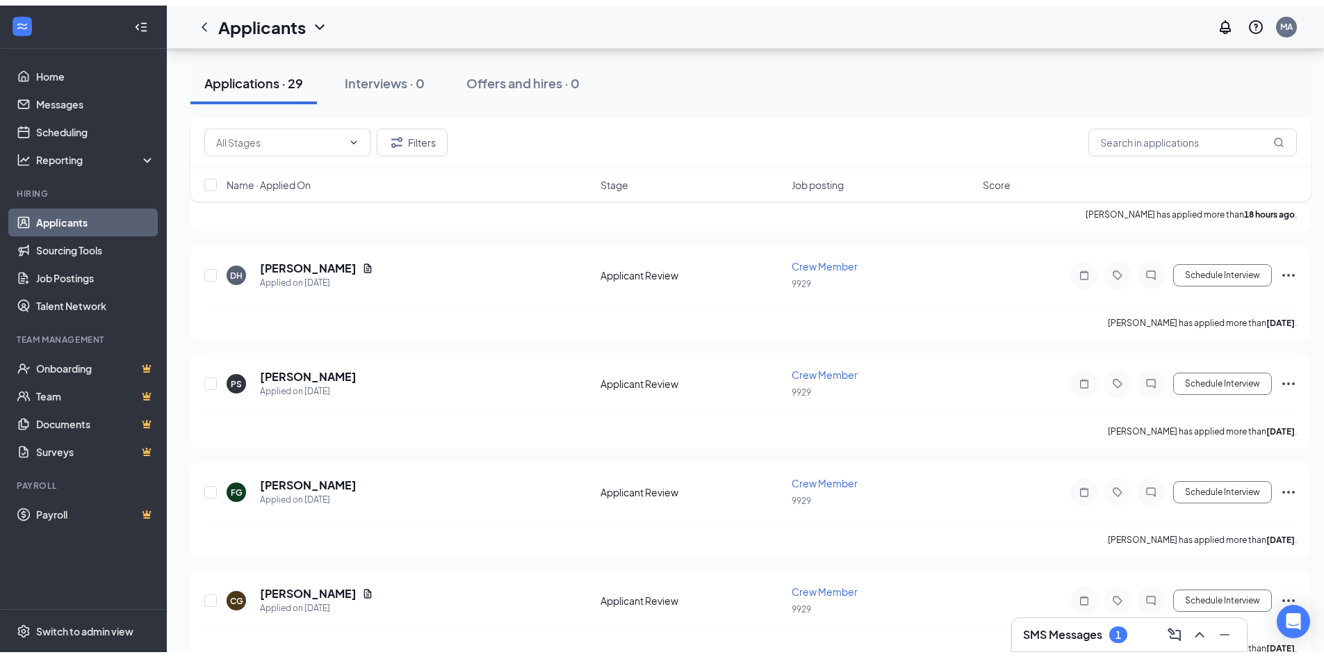
scroll to position [139, 0]
